Goal: Task Accomplishment & Management: Manage account settings

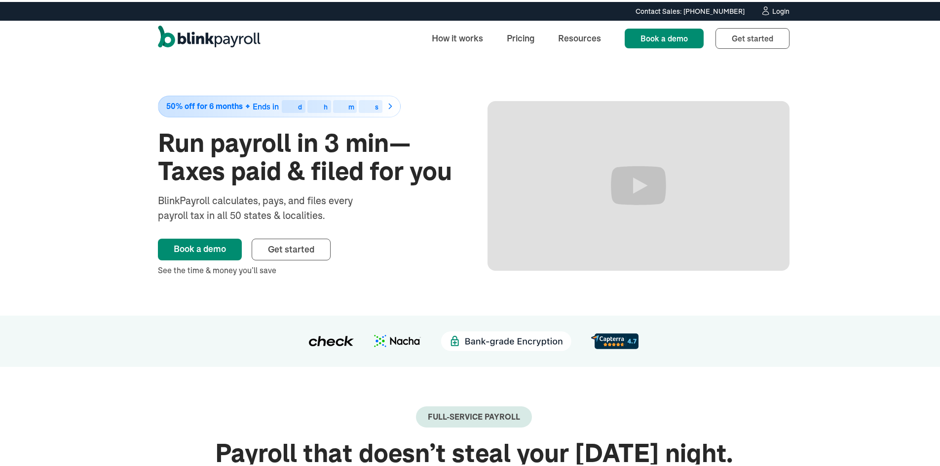
click at [776, 9] on div "Login" at bounding box center [780, 9] width 17 height 7
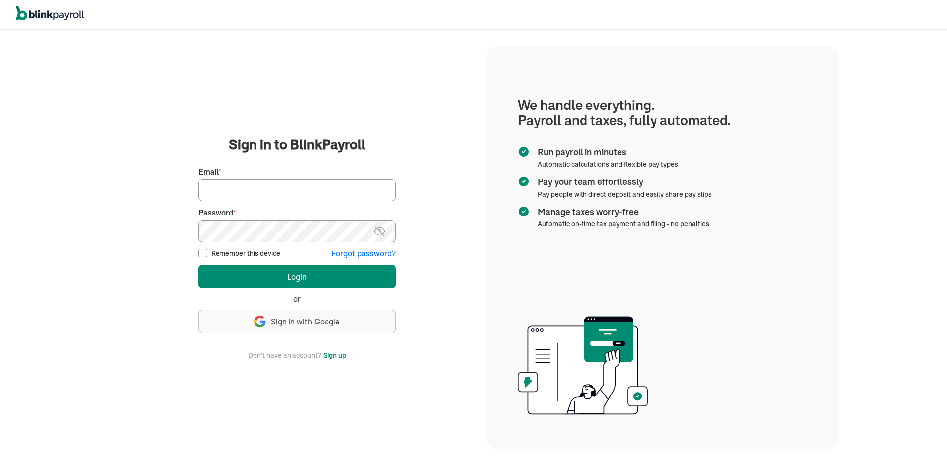
click at [251, 189] on input "Email *" at bounding box center [296, 191] width 197 height 22
type input "lekitah@yahoo.com"
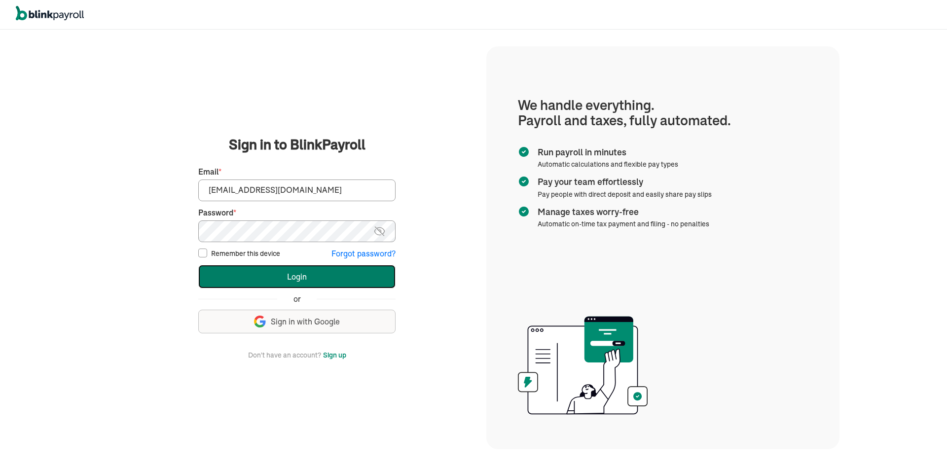
click at [239, 271] on button "Login" at bounding box center [296, 277] width 197 height 24
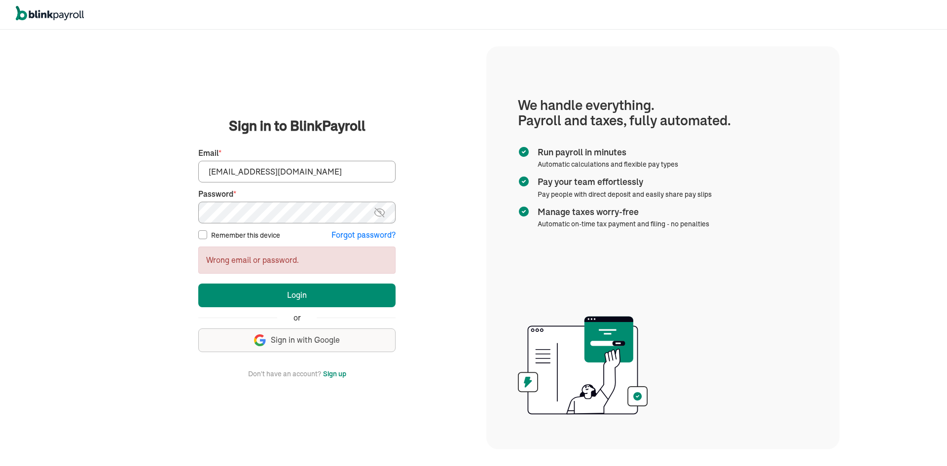
click at [140, 205] on main "Sign in to BlinkPayroll Sign in 30-day free trial Sign up now, get 20% off for …" at bounding box center [296, 247] width 355 height 263
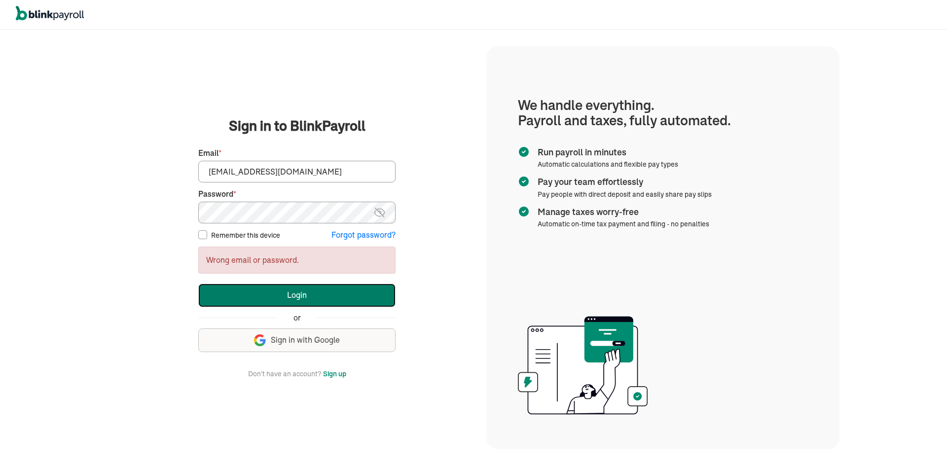
click at [244, 297] on button "Login" at bounding box center [296, 296] width 197 height 24
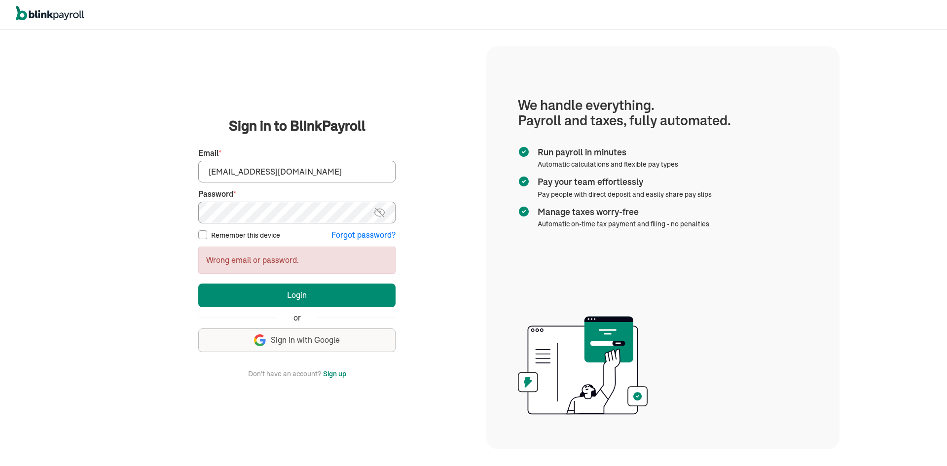
click at [170, 208] on main "Sign in to BlinkPayroll Sign in 30-day free trial Sign up now, get 20% off for …" at bounding box center [296, 247] width 355 height 263
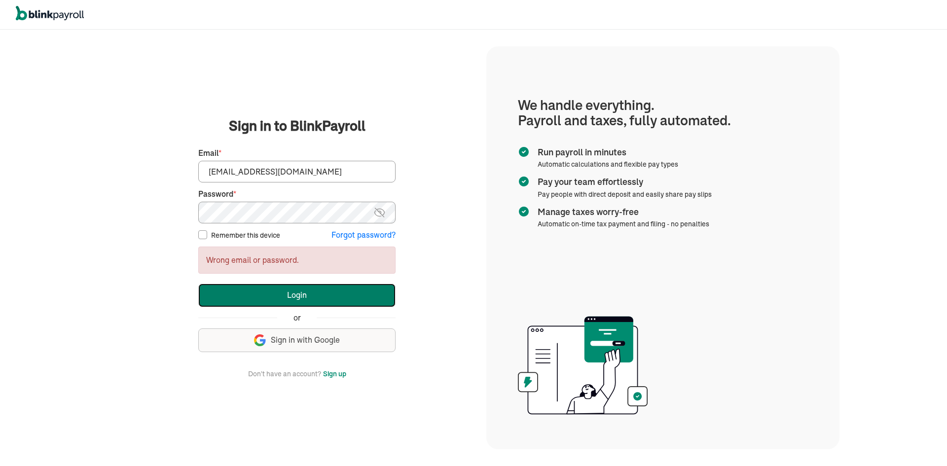
click at [240, 294] on button "Login" at bounding box center [296, 296] width 197 height 24
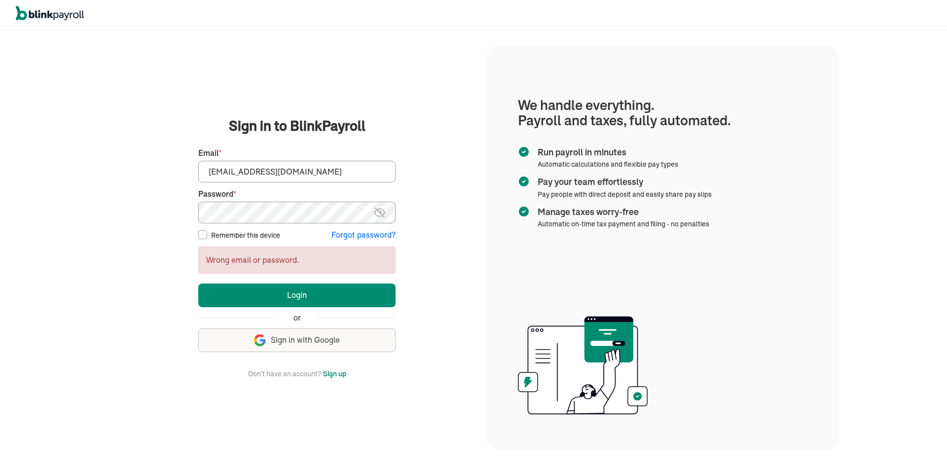
click at [178, 209] on main "Sign in to BlinkPayroll Sign in 30-day free trial Sign up now, get 20% off for …" at bounding box center [296, 247] width 355 height 263
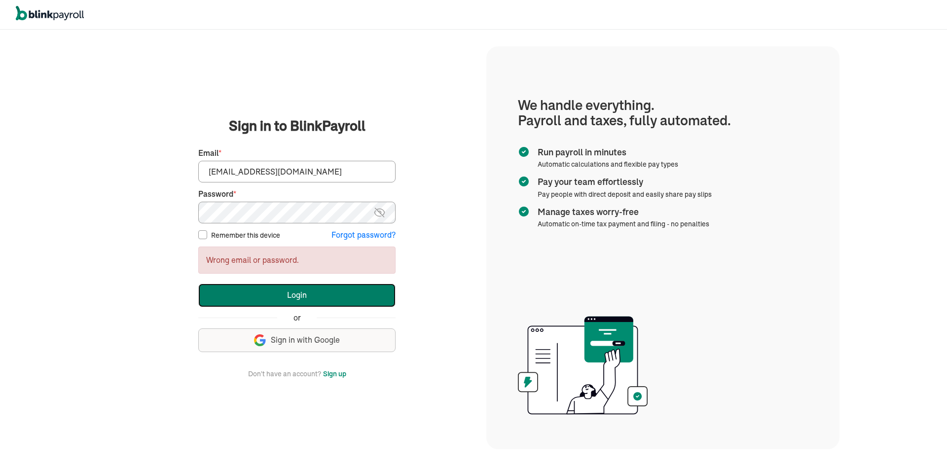
click at [287, 294] on button "Login" at bounding box center [296, 296] width 197 height 24
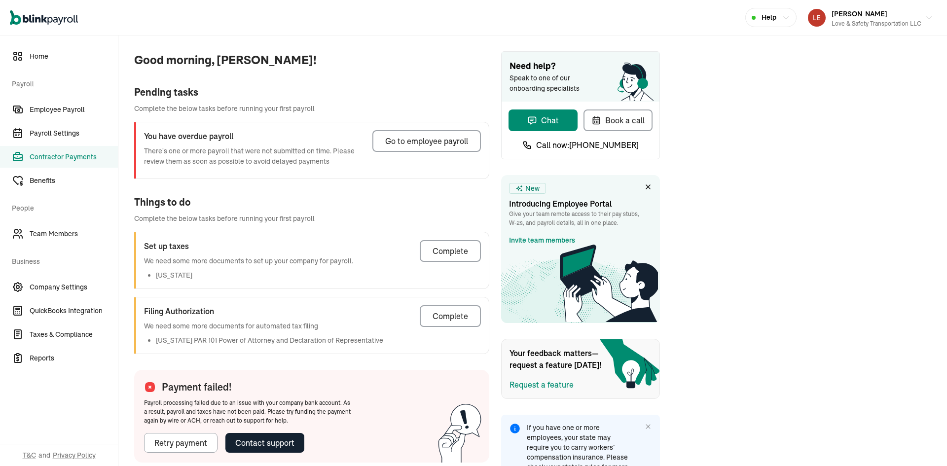
select select "direct_deposit"
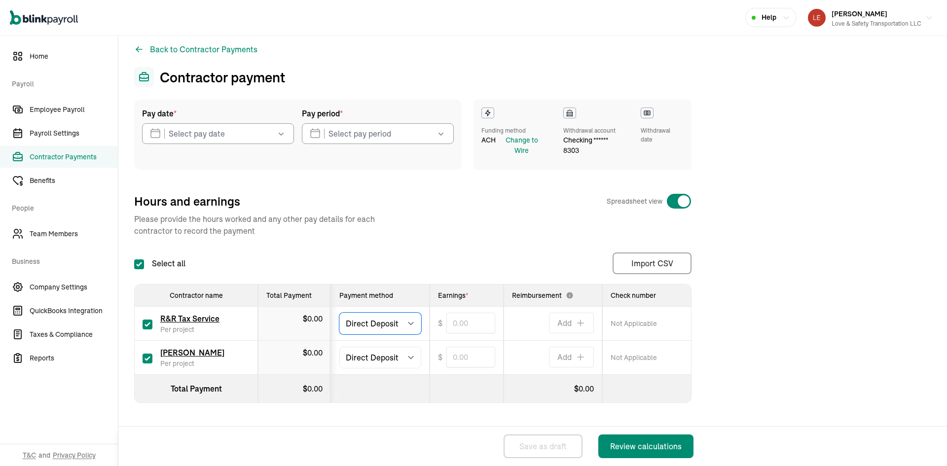
click at [415, 322] on select "Select method Direct Deposit Cash/Check" at bounding box center [380, 324] width 82 height 22
select select "manual"
click at [339, 313] on select "Select method Direct Deposit Cash/Check" at bounding box center [380, 324] width 82 height 22
click at [465, 325] on input "text" at bounding box center [470, 323] width 49 height 21
type input "235.00"
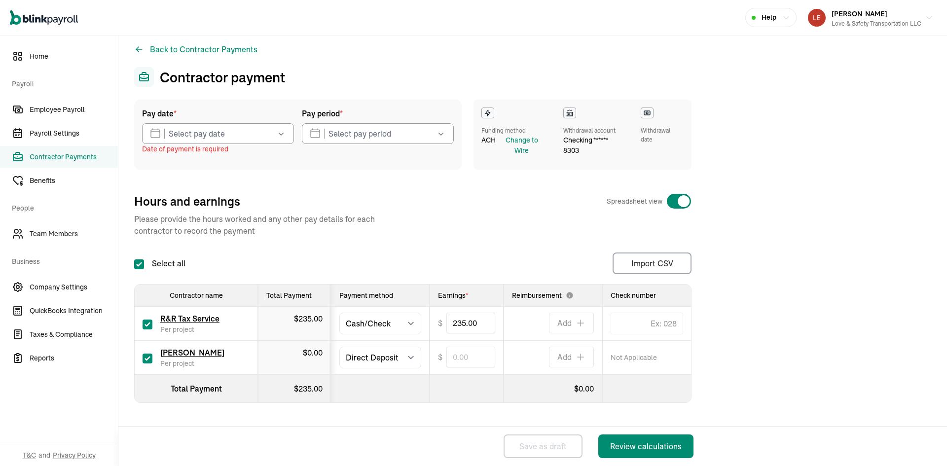
click at [284, 131] on icon "button" at bounding box center [281, 134] width 10 height 10
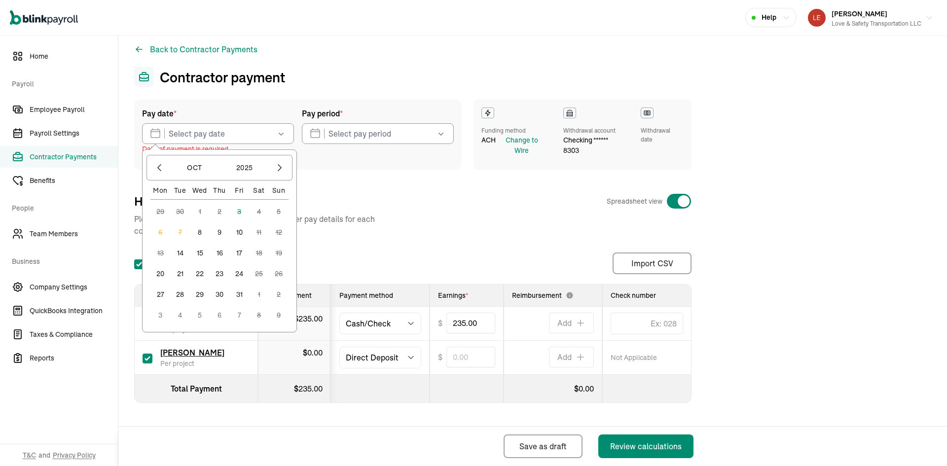
click at [199, 231] on button "8" at bounding box center [200, 232] width 20 height 20
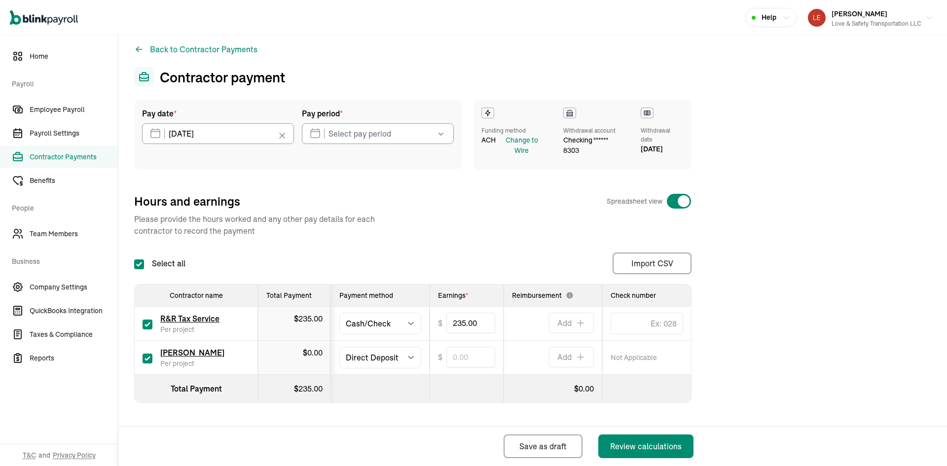
click at [443, 136] on icon "button" at bounding box center [441, 134] width 10 height 10
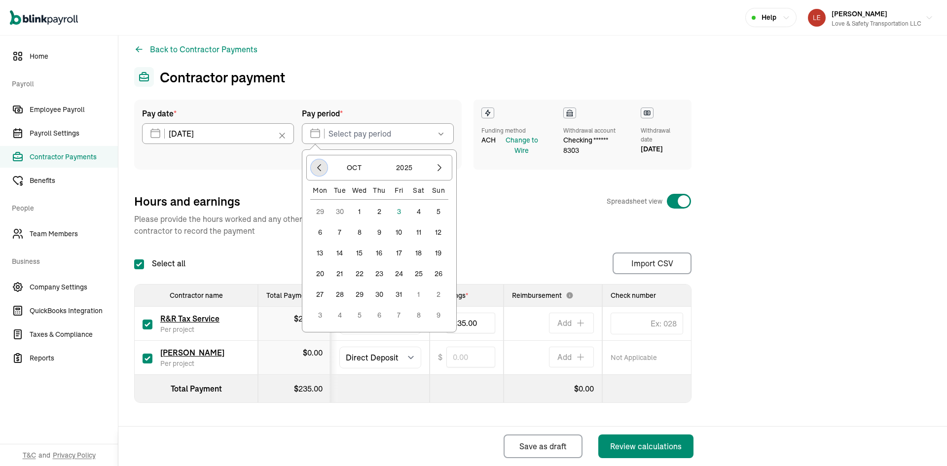
click at [318, 167] on icon "button" at bounding box center [319, 168] width 3 height 6
click at [320, 229] on button "1" at bounding box center [320, 232] width 20 height 20
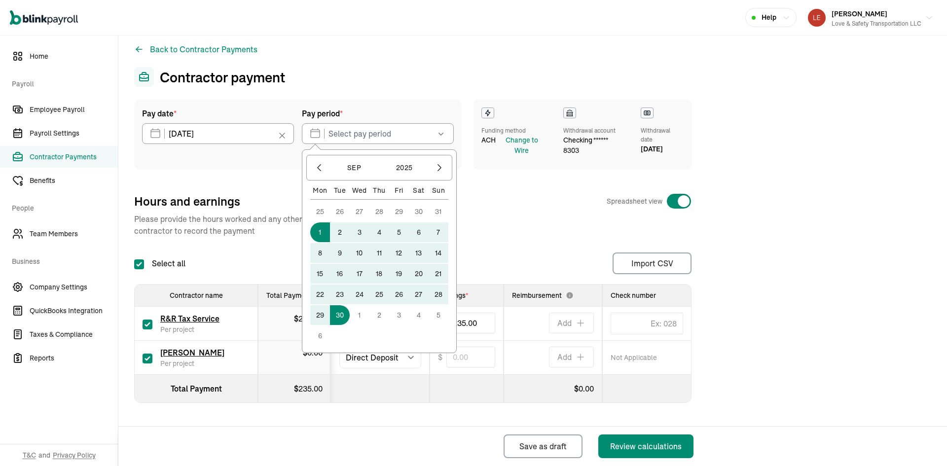
click at [345, 316] on button "30" at bounding box center [340, 315] width 20 height 20
type input "09/01/2025 ~ 09/30/2025"
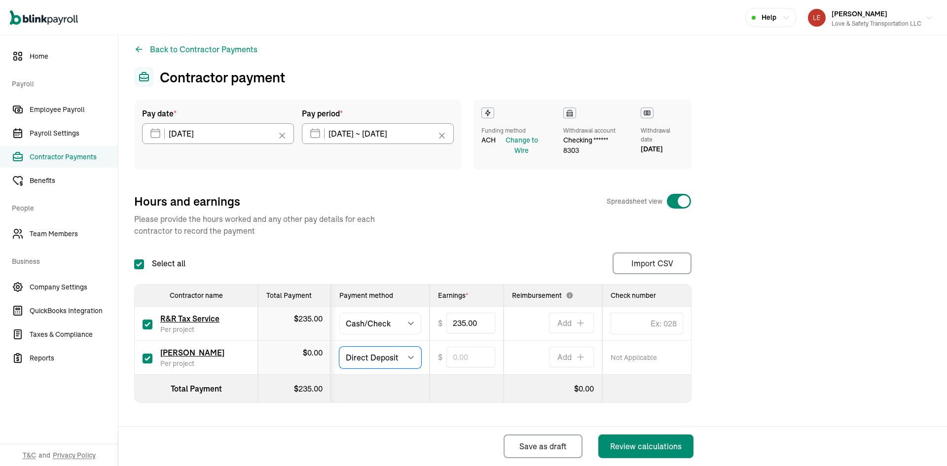
click at [364, 354] on select "Select method Direct Deposit Cash/Check" at bounding box center [380, 358] width 82 height 22
select select "manual"
click at [339, 347] on select "Select method Direct Deposit Cash/Check" at bounding box center [380, 358] width 82 height 22
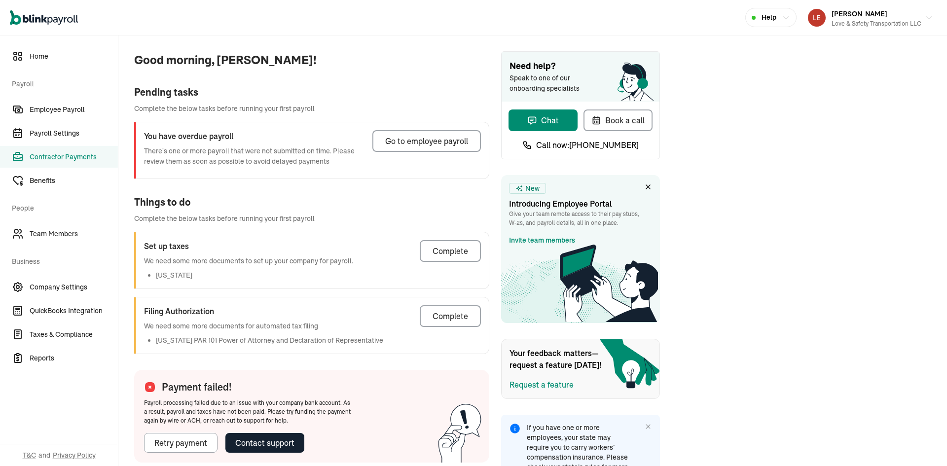
select select "direct_deposit"
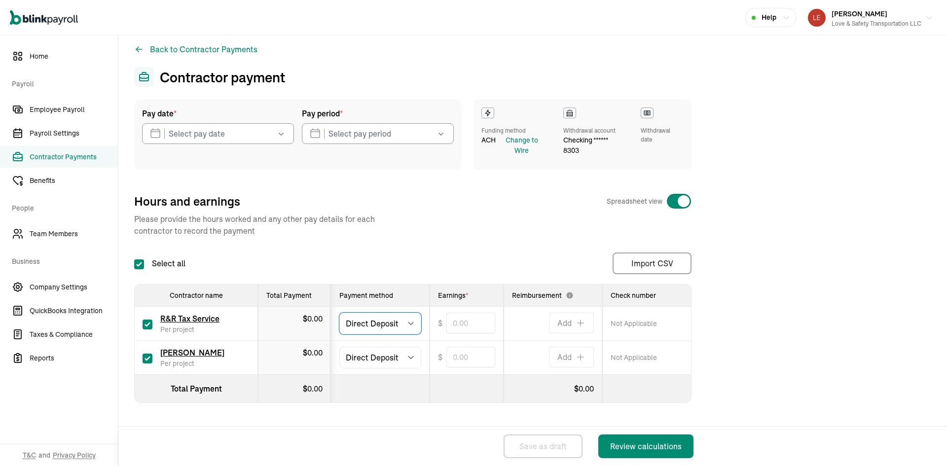
click at [415, 322] on select "Select method Direct Deposit Cash/Check" at bounding box center [380, 324] width 82 height 22
select select "manual"
click at [339, 313] on select "Select method Direct Deposit Cash/Check" at bounding box center [380, 324] width 82 height 22
click at [465, 325] on input "text" at bounding box center [470, 323] width 49 height 21
type input "235.00"
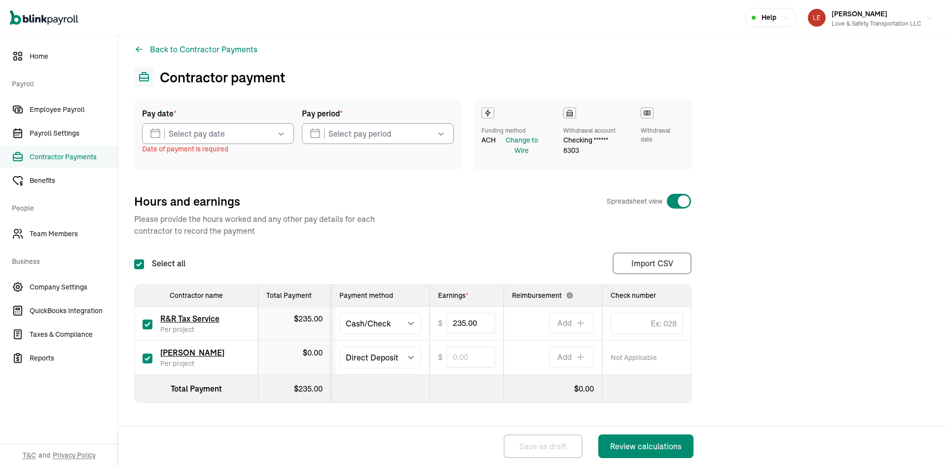
click at [284, 131] on icon "button" at bounding box center [281, 134] width 10 height 10
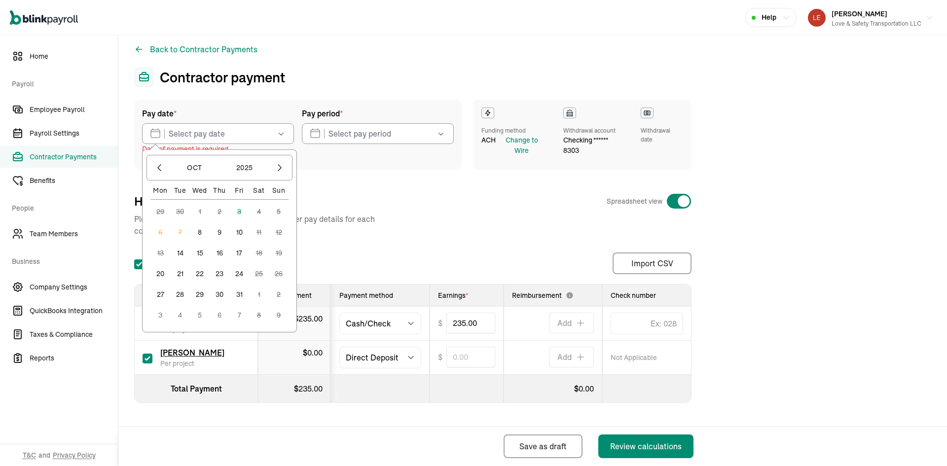
click at [199, 231] on button "8" at bounding box center [200, 232] width 20 height 20
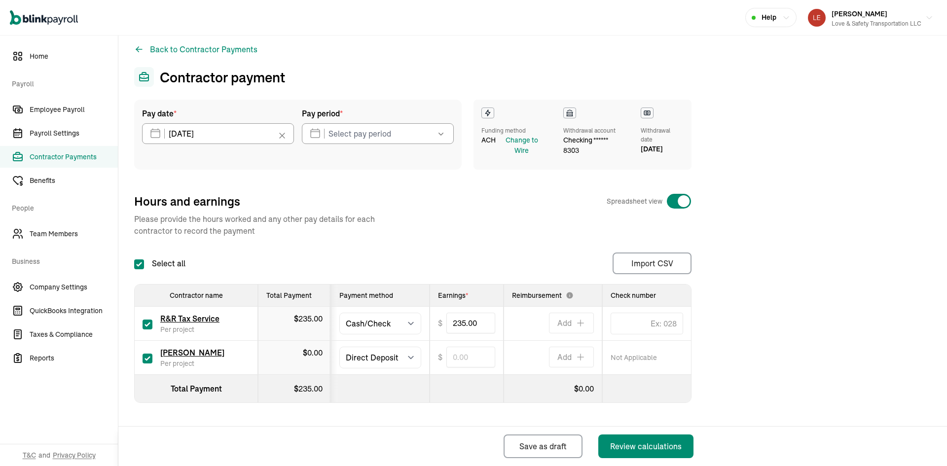
click at [443, 136] on icon "button" at bounding box center [441, 134] width 10 height 10
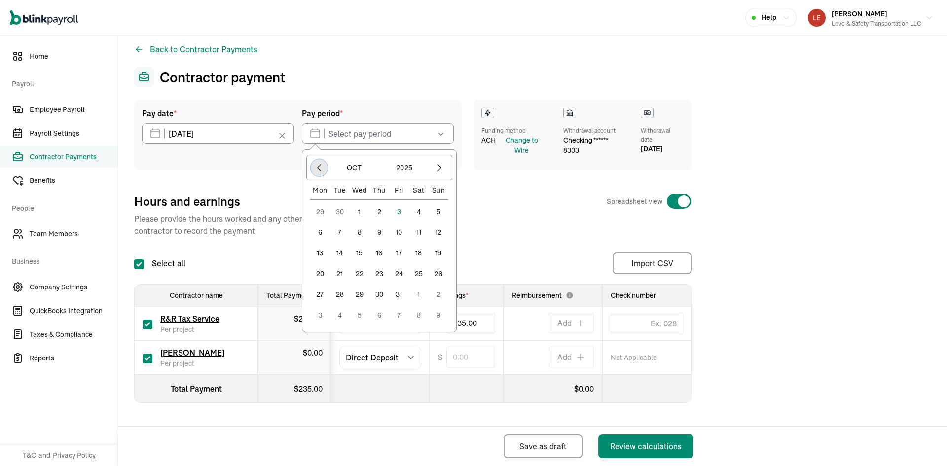
click at [318, 167] on icon "button" at bounding box center [319, 168] width 3 height 6
click at [320, 229] on button "1" at bounding box center [320, 232] width 20 height 20
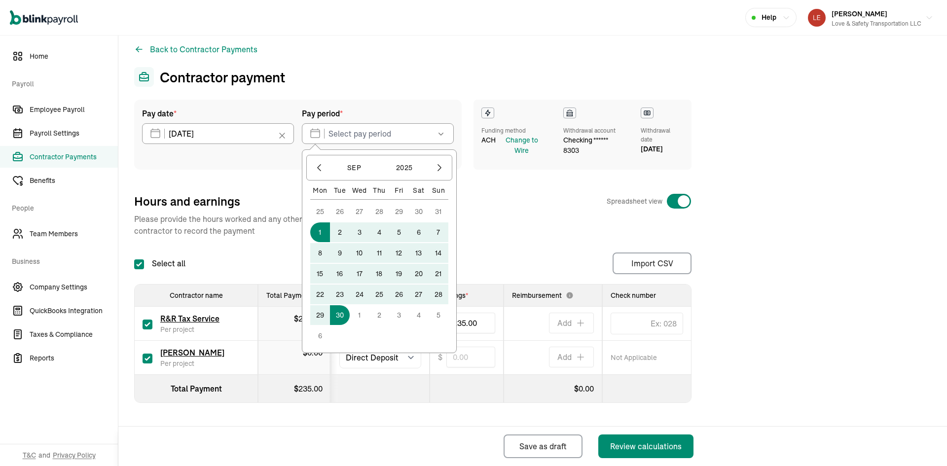
click at [345, 316] on button "30" at bounding box center [340, 315] width 20 height 20
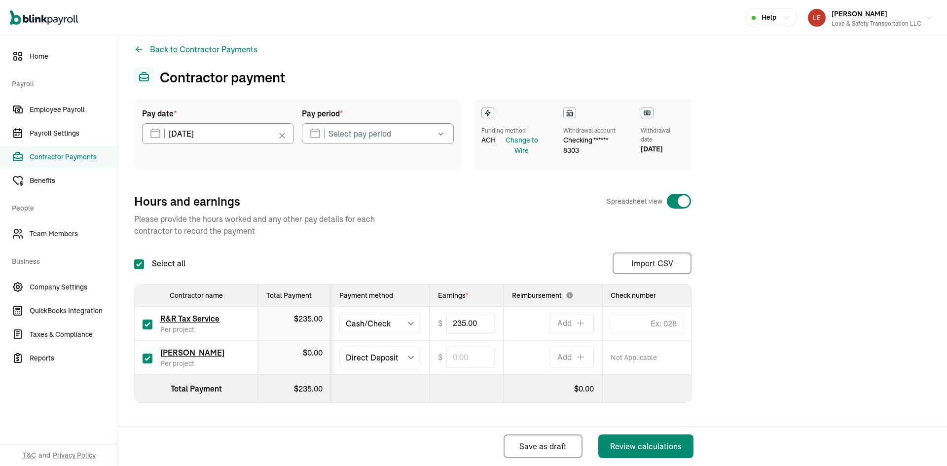
type input "09/01/2025 ~ 09/30/2025"
click at [364, 354] on select "Select method Direct Deposit Cash/Check" at bounding box center [380, 358] width 82 height 22
select select "manual"
click at [339, 347] on select "Select method Direct Deposit Cash/Check" at bounding box center [380, 358] width 82 height 22
